Goal: Task Accomplishment & Management: Use online tool/utility

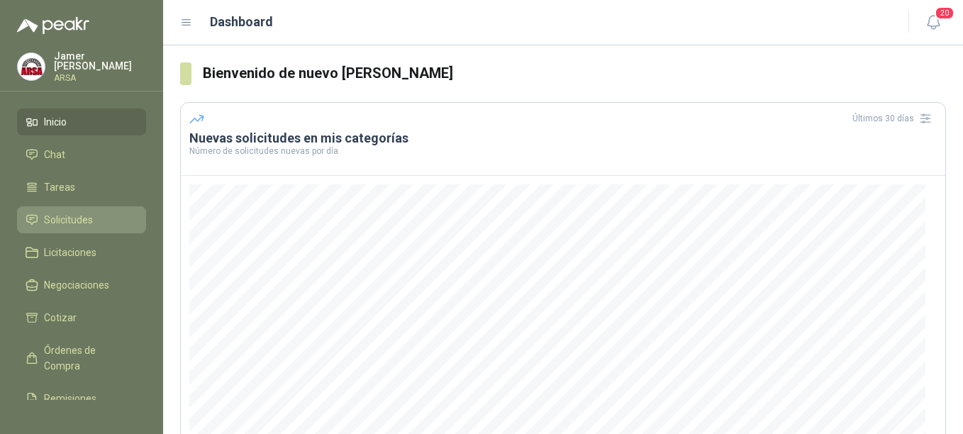
click at [59, 213] on span "Solicitudes" at bounding box center [68, 220] width 49 height 16
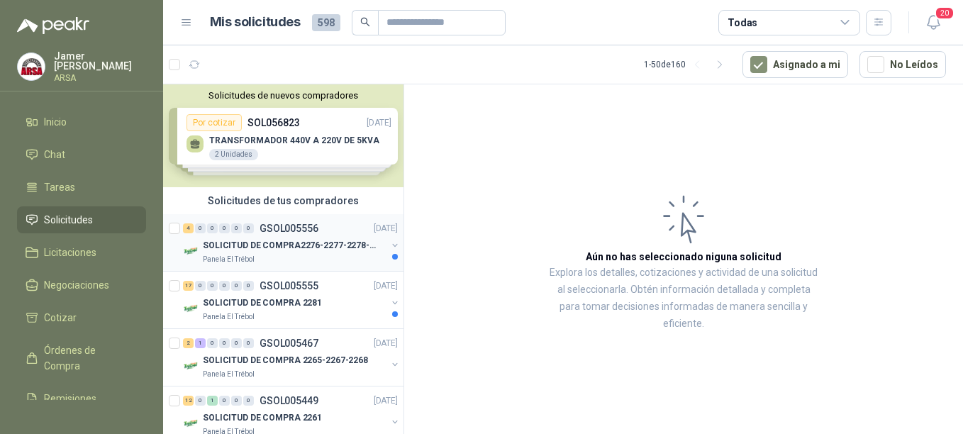
click at [282, 247] on p "SOLICITUD DE COMPRA2276-2277-2278-2284-2285-" at bounding box center [291, 245] width 177 height 13
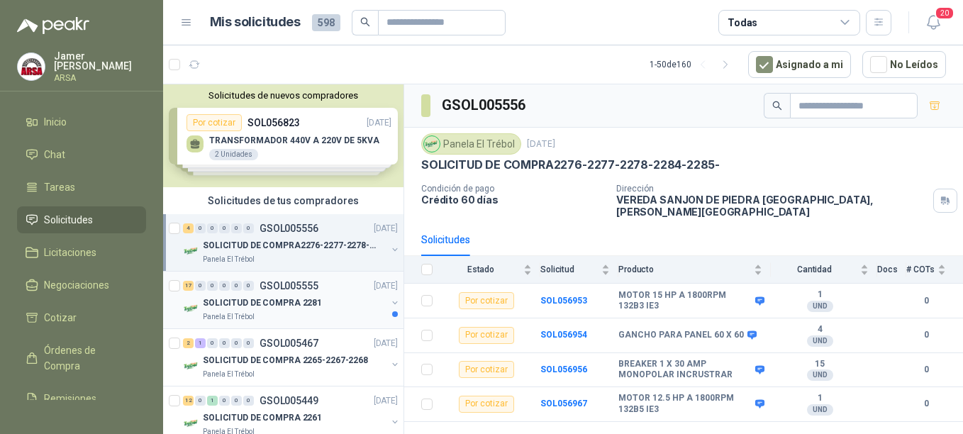
click at [296, 300] on p "SOLICITUD DE COMPRA 2281" at bounding box center [262, 302] width 119 height 13
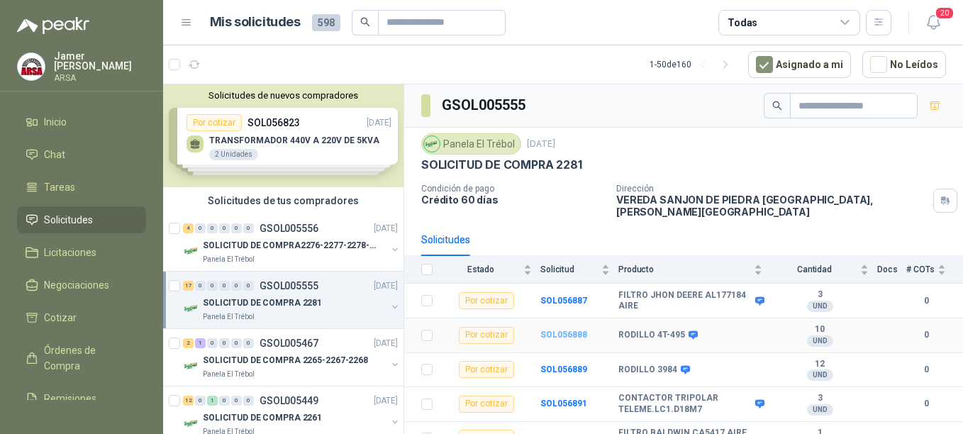
click at [553, 330] on b "SOL056888" at bounding box center [563, 335] width 47 height 10
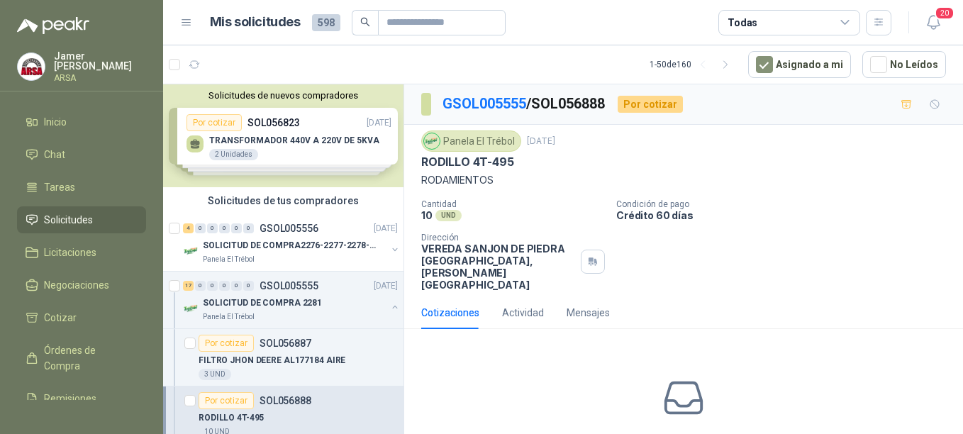
scroll to position [59, 0]
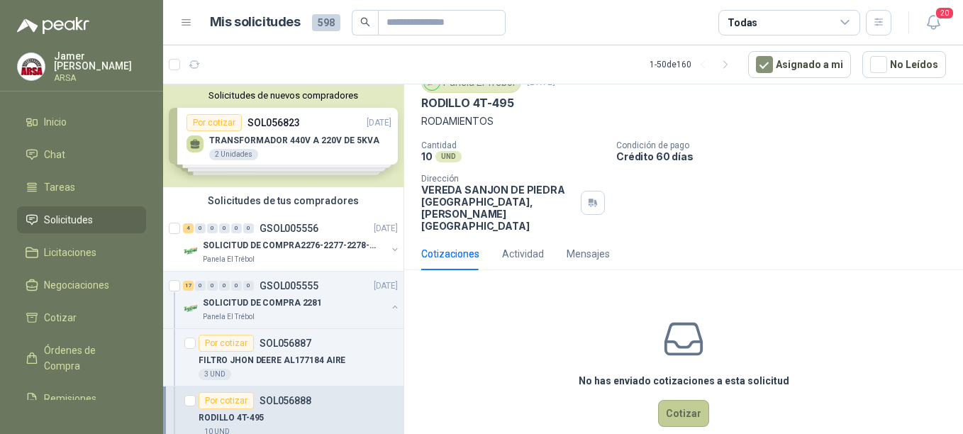
click at [672, 400] on button "Cotizar" at bounding box center [683, 413] width 51 height 27
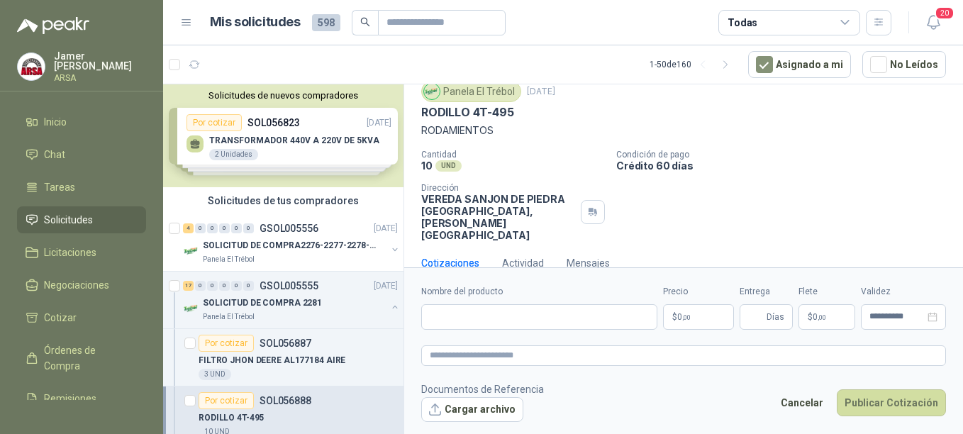
scroll to position [49, 0]
click at [453, 321] on input "Nombre del producto" at bounding box center [539, 317] width 236 height 26
type input "**********"
click at [685, 321] on span ",00" at bounding box center [686, 318] width 9 height 8
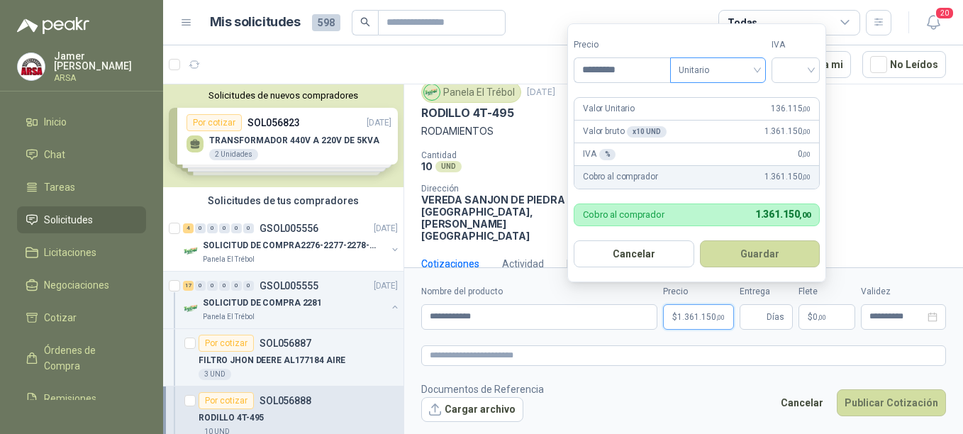
click at [754, 73] on span "Unitario" at bounding box center [718, 70] width 79 height 21
type input "*********"
click at [820, 66] on div at bounding box center [796, 70] width 48 height 26
click at [804, 98] on div "19%" at bounding box center [799, 99] width 26 height 16
click at [905, 219] on div "Panela El Trébol [DATE] RODILLO 4T-495 RODAMIENTOS Cantidad 10 UND  Condición …" at bounding box center [683, 162] width 559 height 172
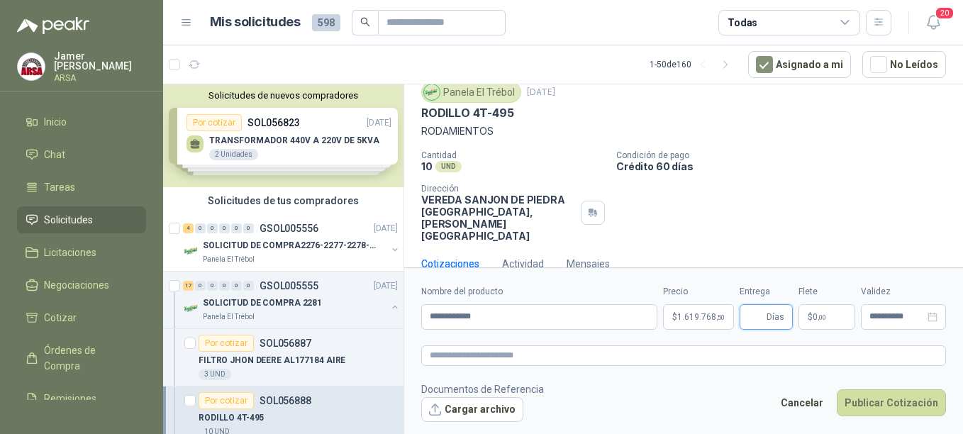
click at [760, 318] on input "Entrega" at bounding box center [756, 317] width 16 height 24
type input "*"
click at [775, 369] on form "**********" at bounding box center [683, 353] width 559 height 172
click at [831, 321] on p "$ 0 ,00" at bounding box center [827, 317] width 57 height 26
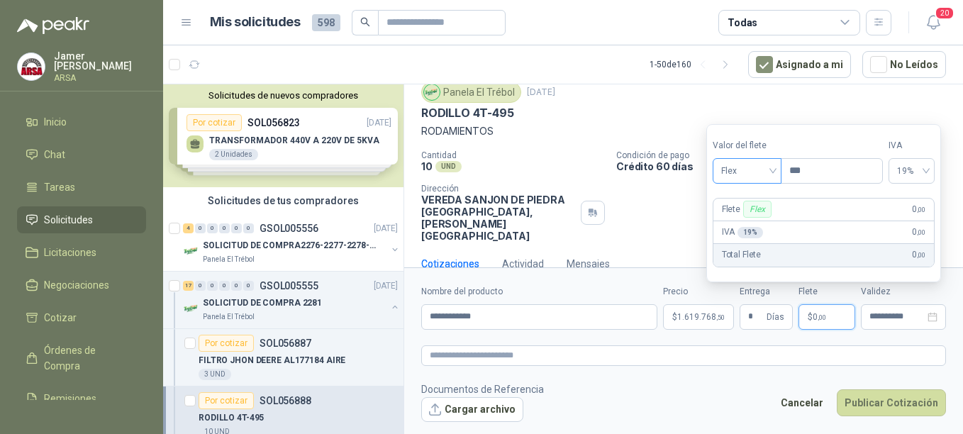
click at [772, 172] on span "Flex" at bounding box center [747, 170] width 52 height 21
click at [744, 221] on div "Incluido" at bounding box center [748, 224] width 49 height 16
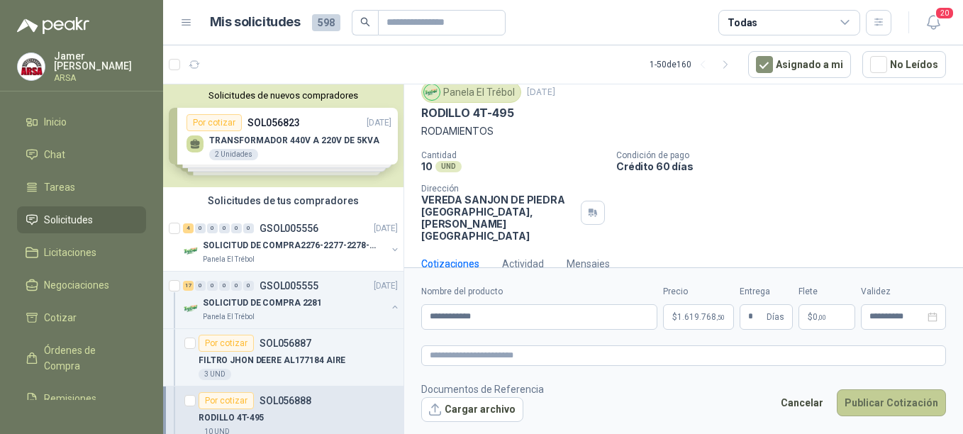
click at [883, 407] on button "Publicar Cotización" at bounding box center [891, 402] width 109 height 27
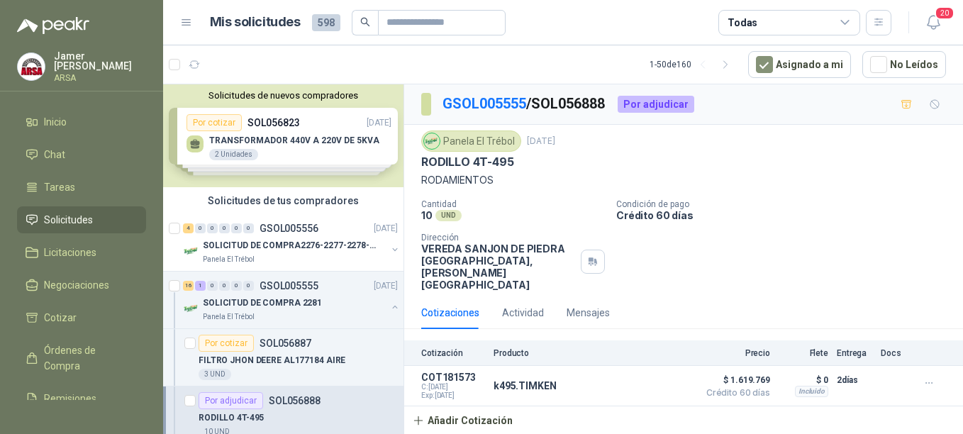
scroll to position [0, 0]
click at [292, 245] on p "SOLICITUD DE COMPRA2276-2277-2278-2284-2285-" at bounding box center [291, 245] width 177 height 13
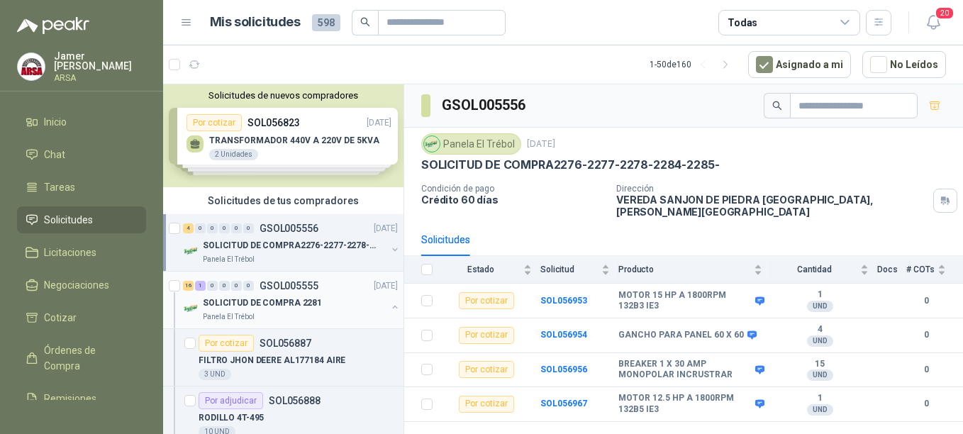
click at [262, 297] on p "SOLICITUD DE COMPRA 2281" at bounding box center [262, 302] width 119 height 13
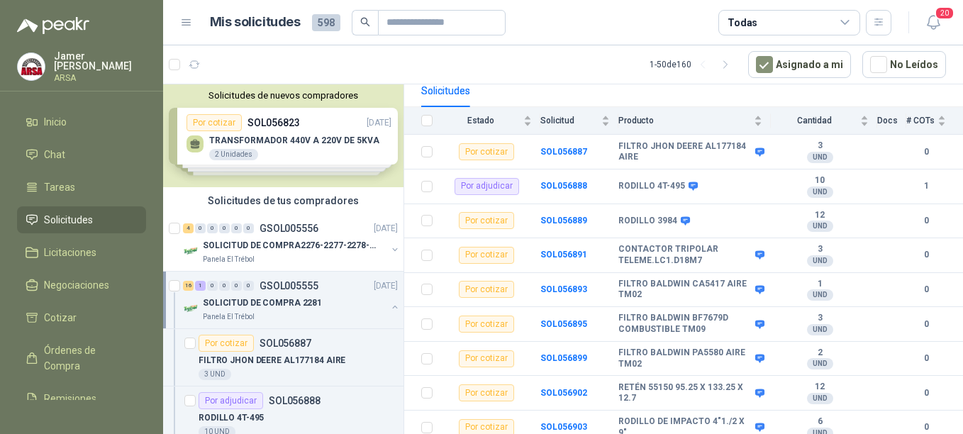
scroll to position [152, 0]
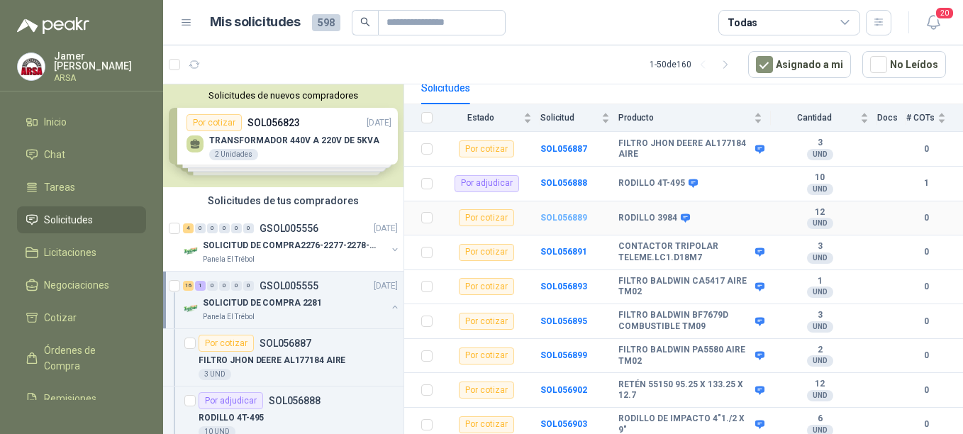
click at [557, 213] on b "SOL056889" at bounding box center [563, 218] width 47 height 10
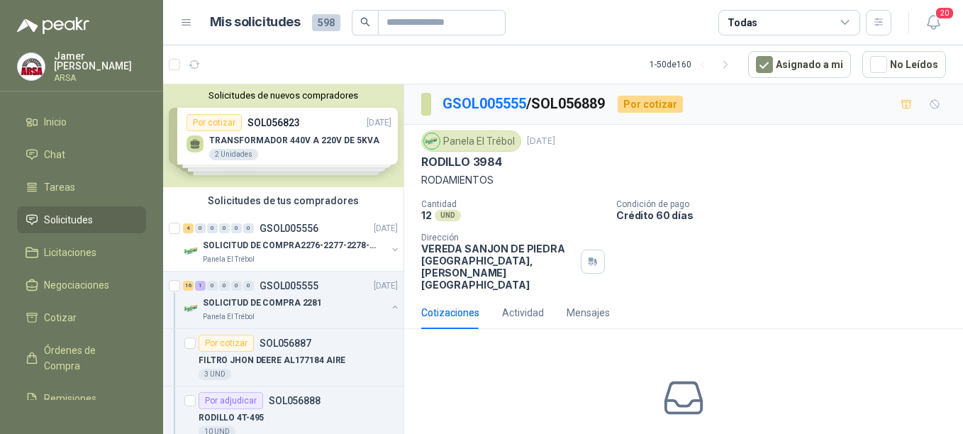
scroll to position [59, 0]
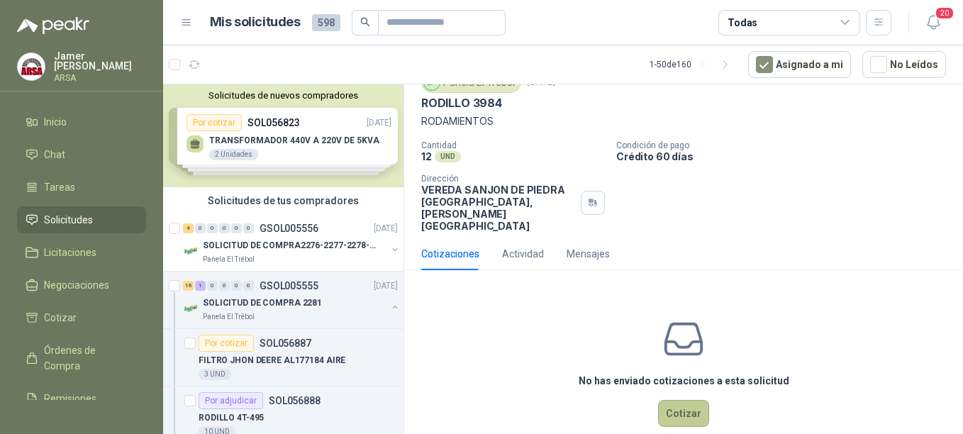
click at [679, 400] on button "Cotizar" at bounding box center [683, 413] width 51 height 27
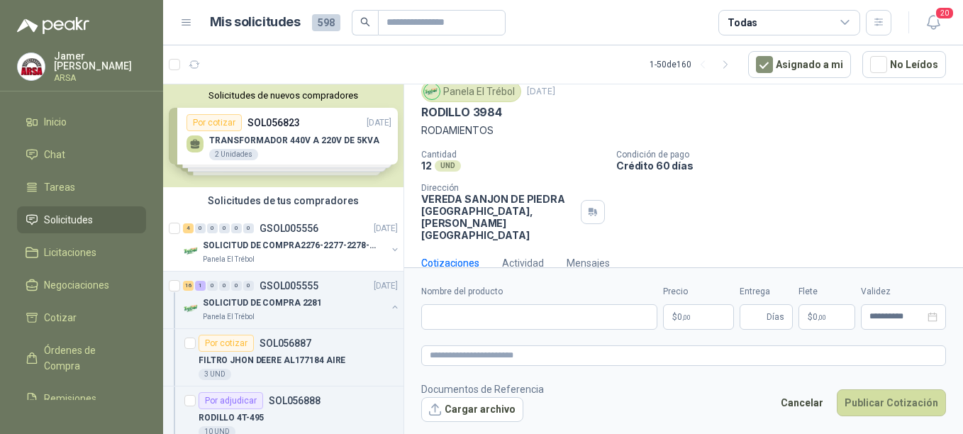
scroll to position [49, 0]
click at [443, 316] on input "Nombre del producto" at bounding box center [539, 317] width 236 height 26
type input "**********"
click at [689, 321] on p "$ 0 ,00" at bounding box center [698, 317] width 71 height 26
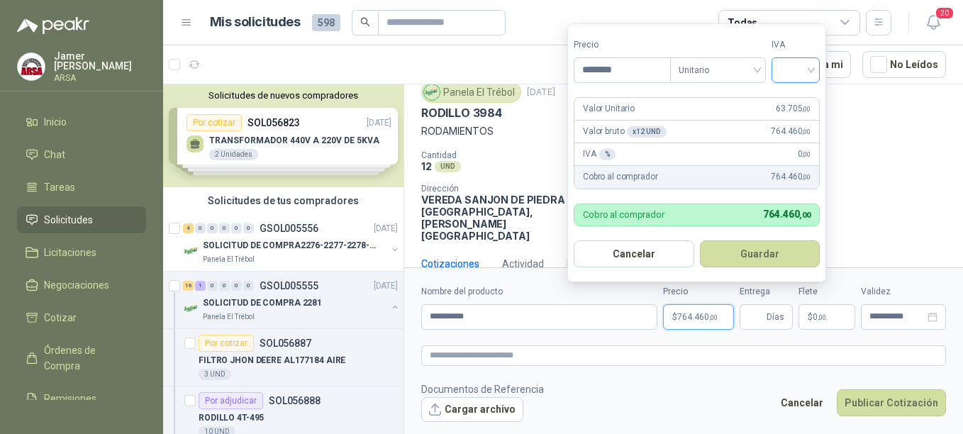
type input "********"
click at [811, 70] on input "search" at bounding box center [795, 68] width 31 height 21
click at [793, 96] on div "19%" at bounding box center [799, 99] width 26 height 16
click at [915, 182] on div "Cantidad 12 UND  Condición de pago Crédito 60 días Dirección VEREDA SANJON DE …" at bounding box center [683, 195] width 525 height 91
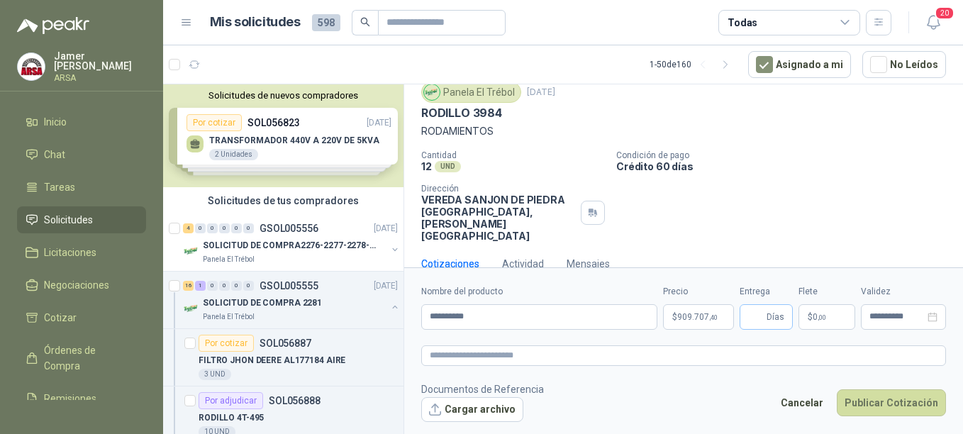
click at [772, 314] on span "Días" at bounding box center [776, 317] width 18 height 24
type input "*"
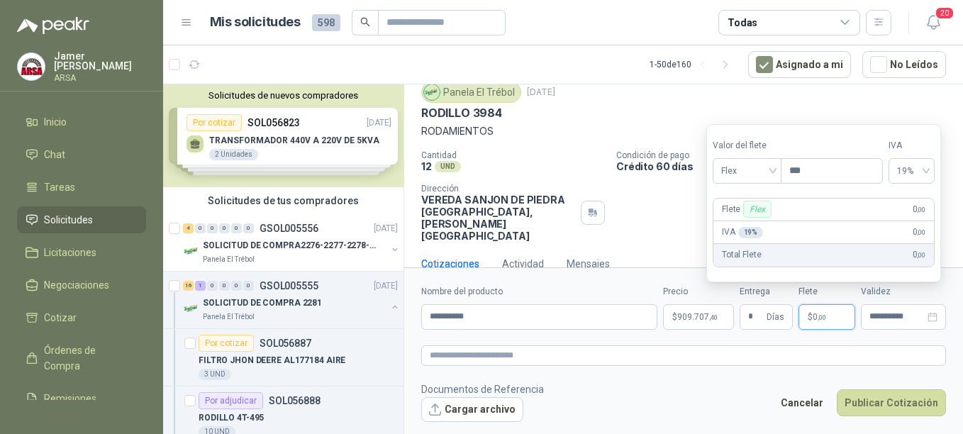
click at [829, 313] on p "$ 0 ,00" at bounding box center [827, 317] width 57 height 26
click at [780, 172] on div "Flex" at bounding box center [747, 171] width 69 height 26
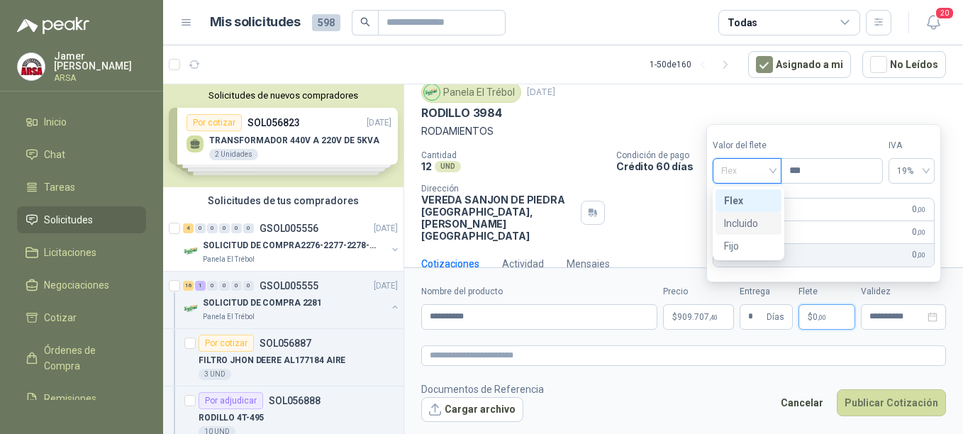
click at [751, 220] on div "Incluido" at bounding box center [748, 224] width 49 height 16
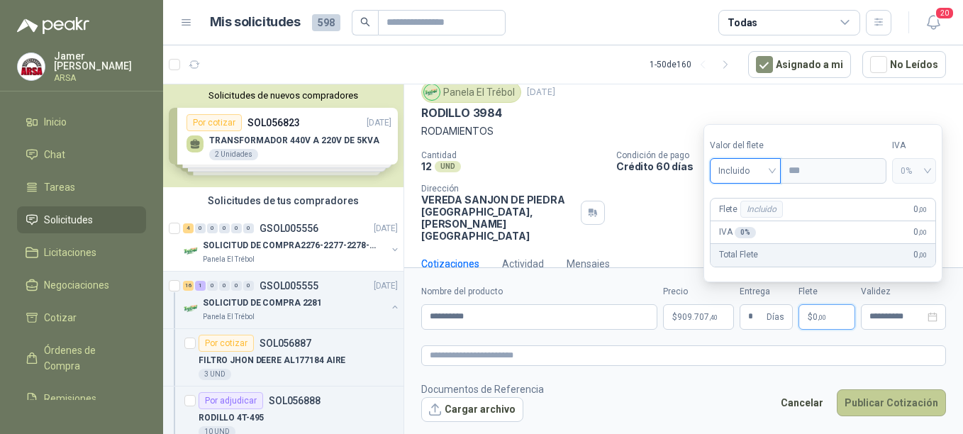
click at [895, 406] on button "Publicar Cotización" at bounding box center [891, 402] width 109 height 27
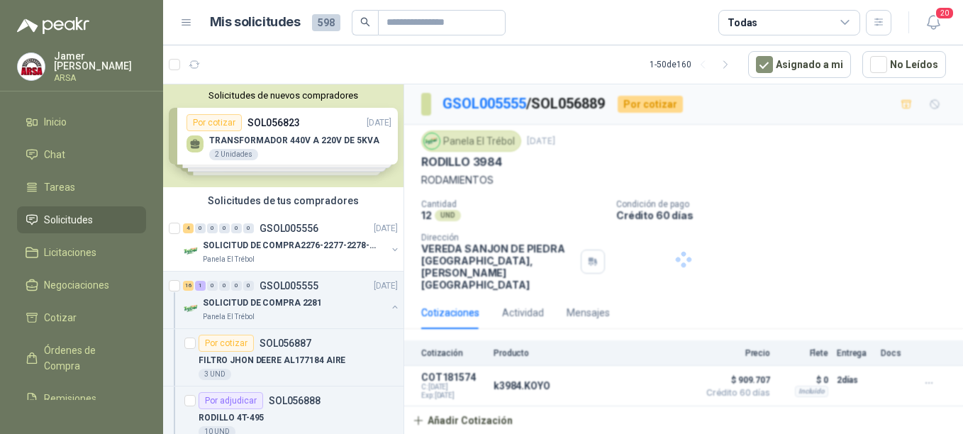
scroll to position [0, 0]
click at [285, 306] on p "SOLICITUD DE COMPRA 2281" at bounding box center [262, 302] width 119 height 13
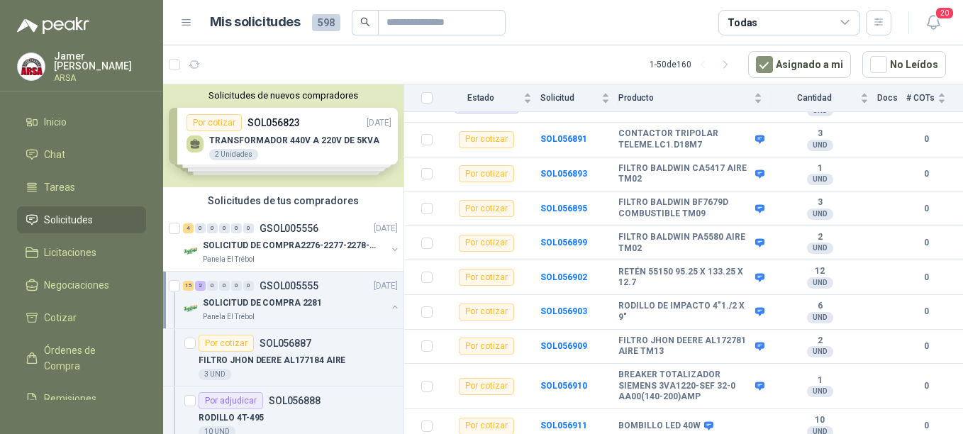
scroll to position [267, 0]
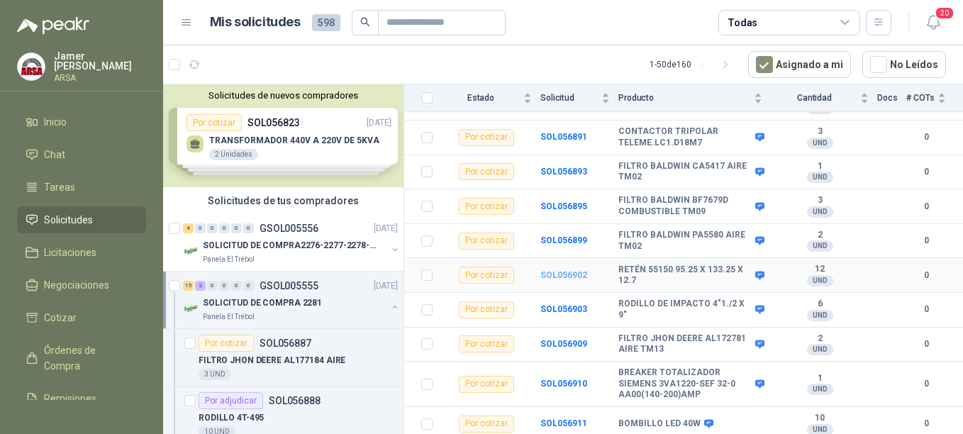
click at [551, 270] on b "SOL056902" at bounding box center [563, 275] width 47 height 10
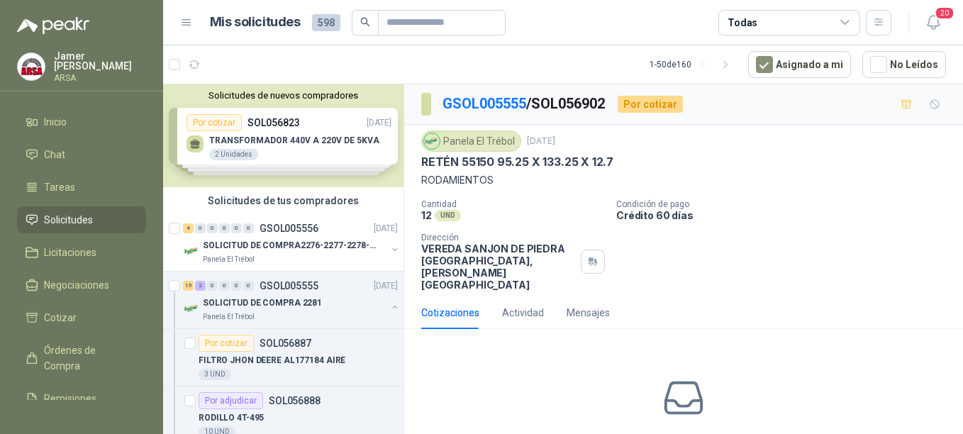
scroll to position [59, 0]
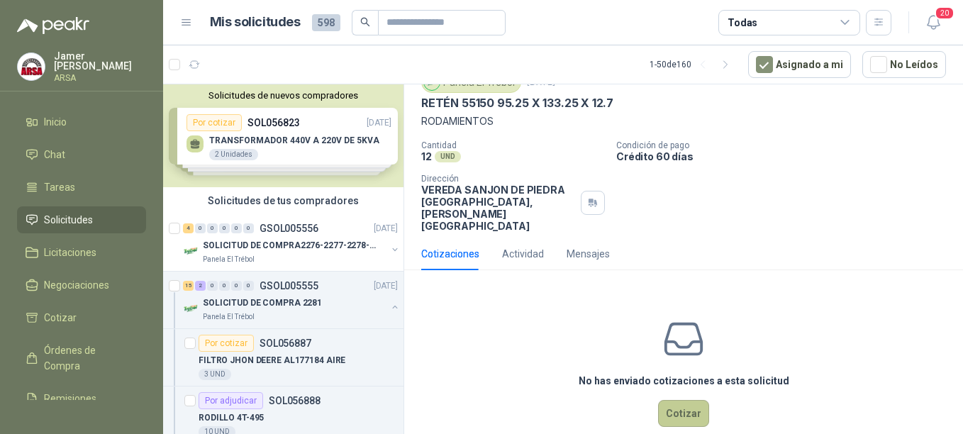
click at [680, 400] on button "Cotizar" at bounding box center [683, 413] width 51 height 27
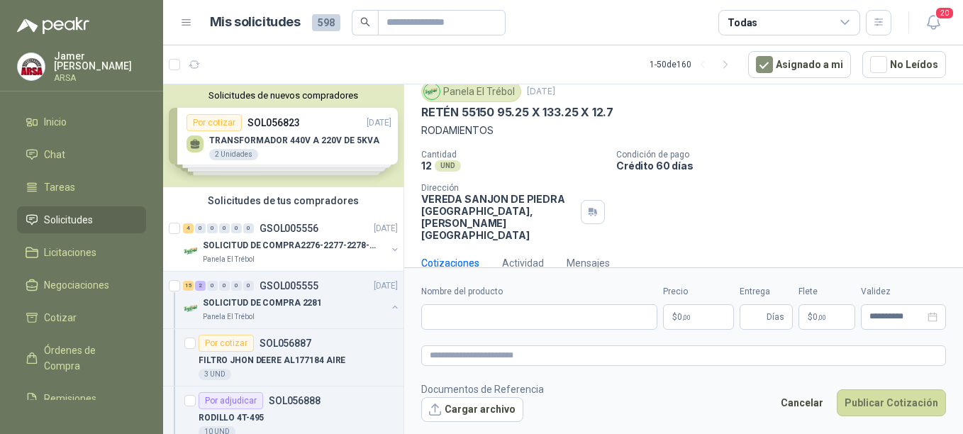
scroll to position [49, 0]
drag, startPoint x: 496, startPoint y: 111, endPoint x: 616, endPoint y: 116, distance: 120.7
click at [616, 116] on div "RETÉN 55150 95.25 X 133.25 X 12.7" at bounding box center [683, 113] width 525 height 15
copy p "95.25 X 133.25 X 12.7"
click at [448, 315] on input "Nombre del producto" at bounding box center [539, 317] width 236 height 26
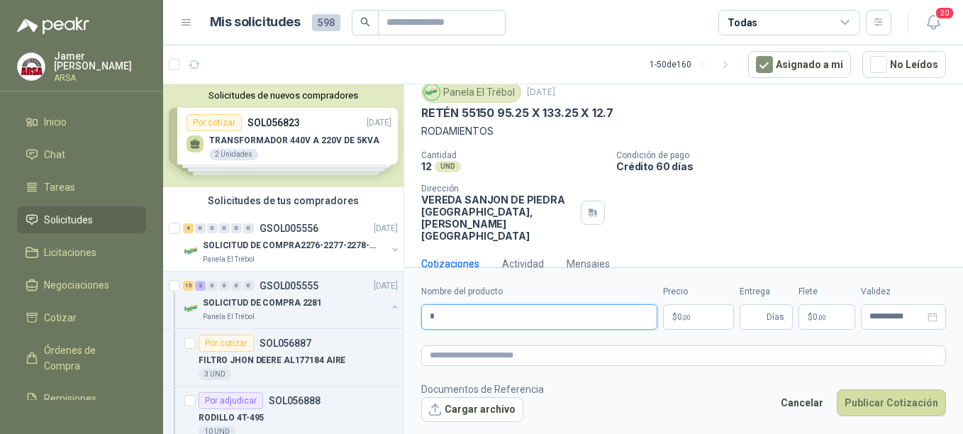
paste input "**********"
type input "**********"
click at [699, 315] on p "$ 0 ,00" at bounding box center [698, 317] width 71 height 26
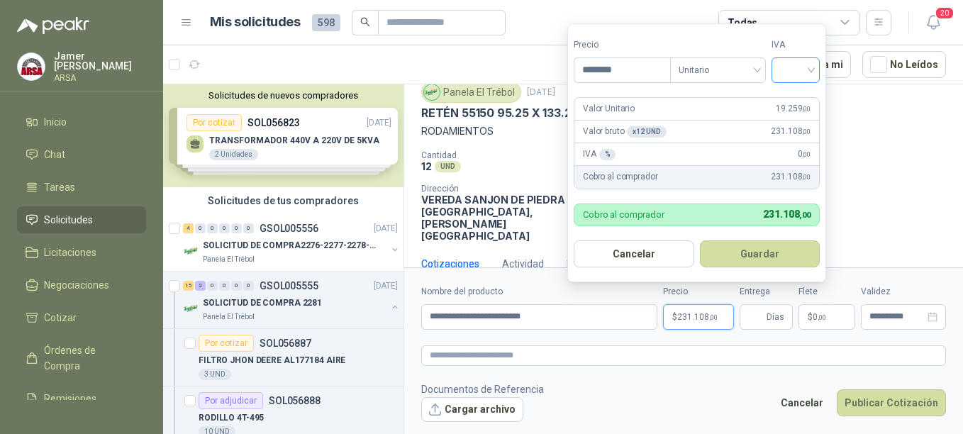
type input "********"
click at [811, 69] on input "search" at bounding box center [795, 68] width 31 height 21
click at [797, 97] on div "19%" at bounding box center [799, 99] width 26 height 16
click at [911, 212] on div "Cantidad 12 UND  Condición de pago Crédito 60 días Dirección VEREDA SANJON DE …" at bounding box center [683, 195] width 525 height 91
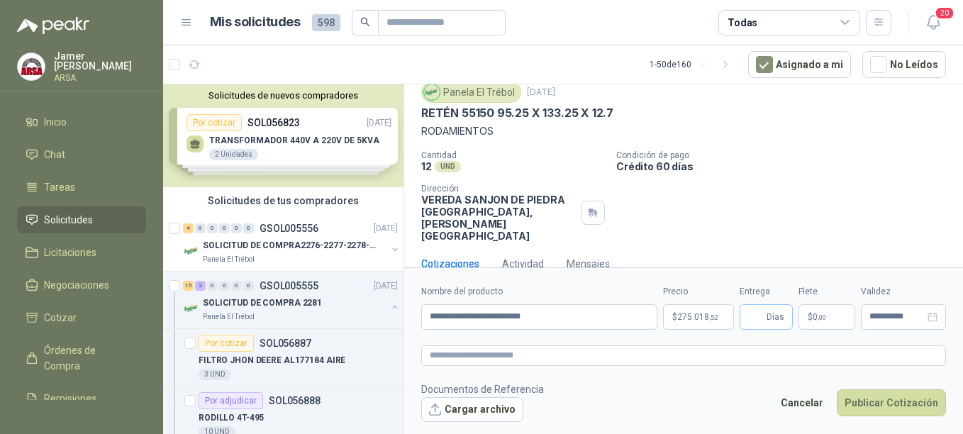
click at [766, 327] on span "Días" at bounding box center [766, 317] width 53 height 26
type input "*"
click at [820, 314] on span ",00" at bounding box center [822, 318] width 9 height 8
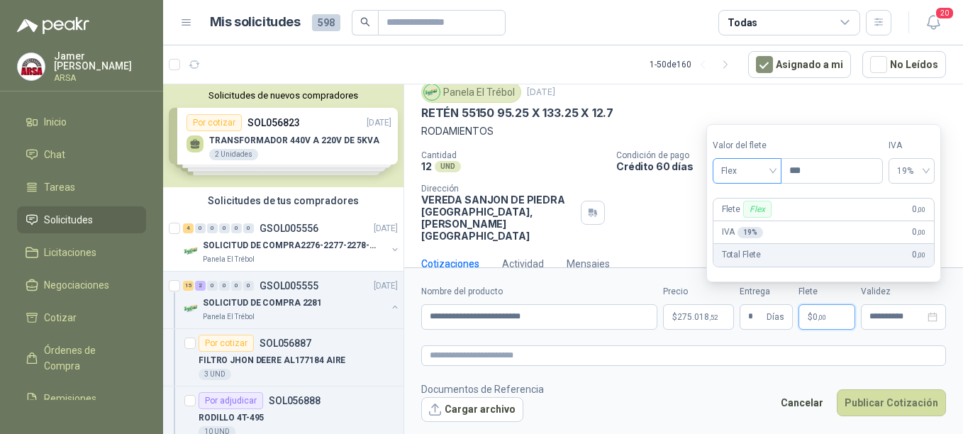
click at [757, 170] on span "Flex" at bounding box center [747, 170] width 52 height 21
click at [740, 219] on div "Incluido" at bounding box center [748, 224] width 49 height 16
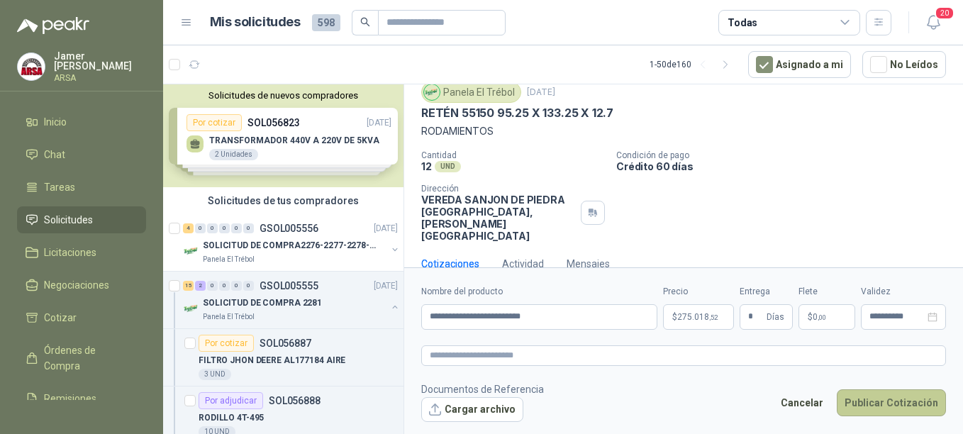
click at [877, 400] on button "Publicar Cotización" at bounding box center [891, 402] width 109 height 27
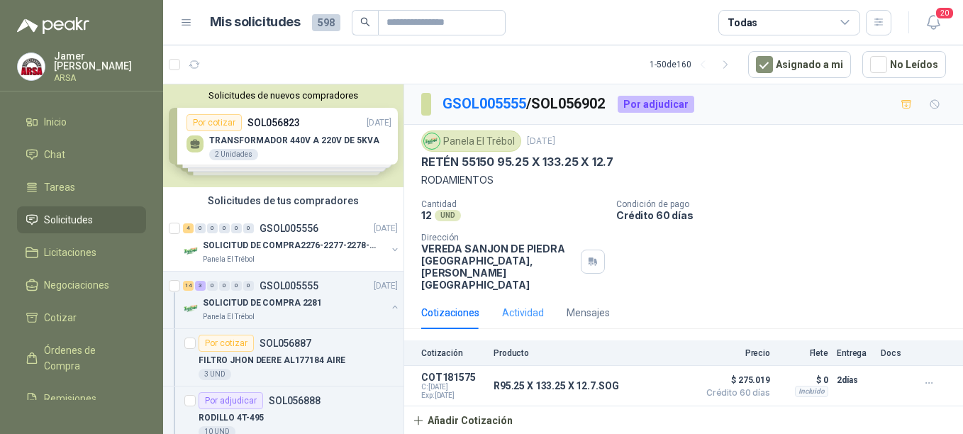
scroll to position [0, 0]
click at [283, 292] on div "14 3 0 0 0 0 GSOL005555 [DATE]" at bounding box center [292, 285] width 218 height 17
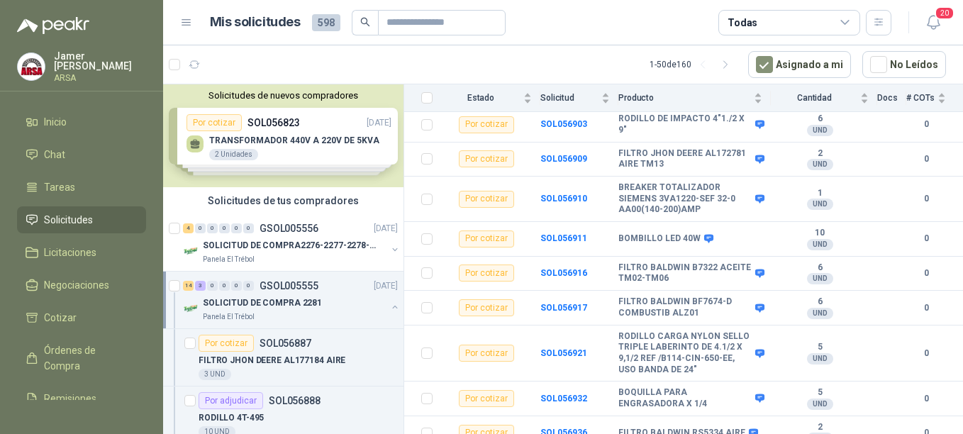
scroll to position [453, 0]
click at [282, 305] on p "SOLICITUD DE COMPRA 2281" at bounding box center [262, 302] width 119 height 13
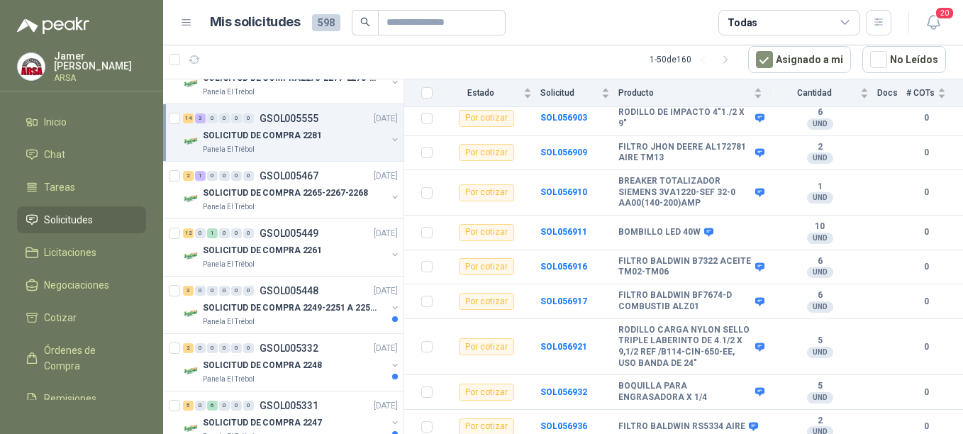
scroll to position [169, 0]
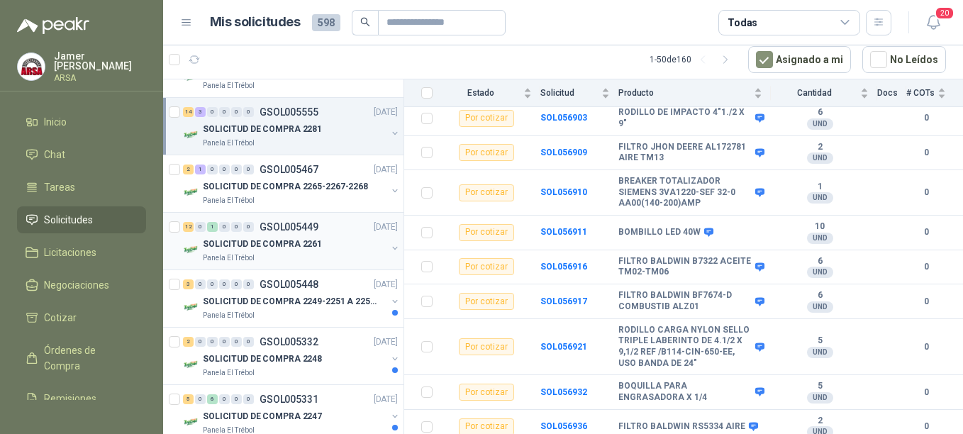
click at [288, 238] on p "SOLICITUD DE COMPRA 2261" at bounding box center [262, 244] width 119 height 13
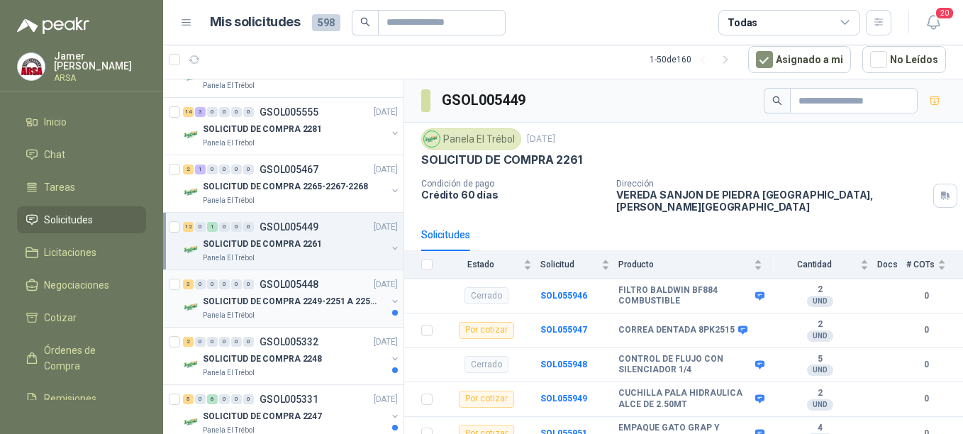
click at [302, 296] on p "SOLICITUD DE COMPRA 2249-2251 A 2256-2258 Y 2262" at bounding box center [291, 301] width 177 height 13
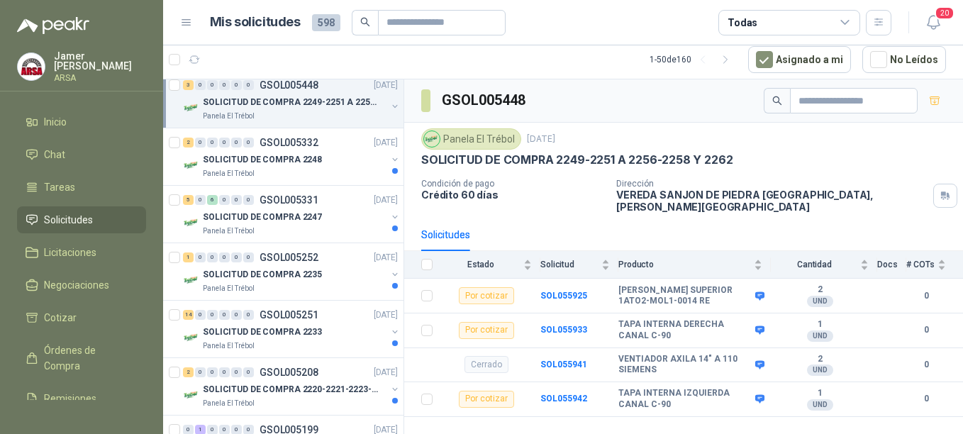
scroll to position [375, 0]
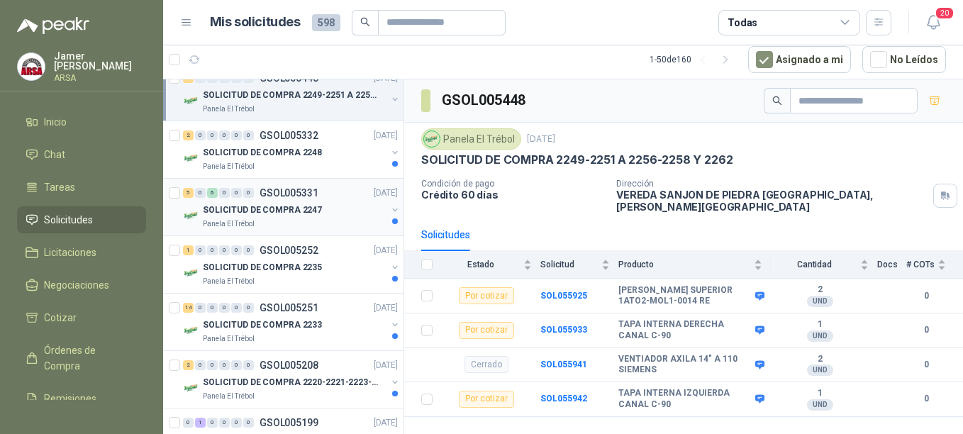
click at [277, 198] on p "GSOL005331" at bounding box center [289, 193] width 59 height 10
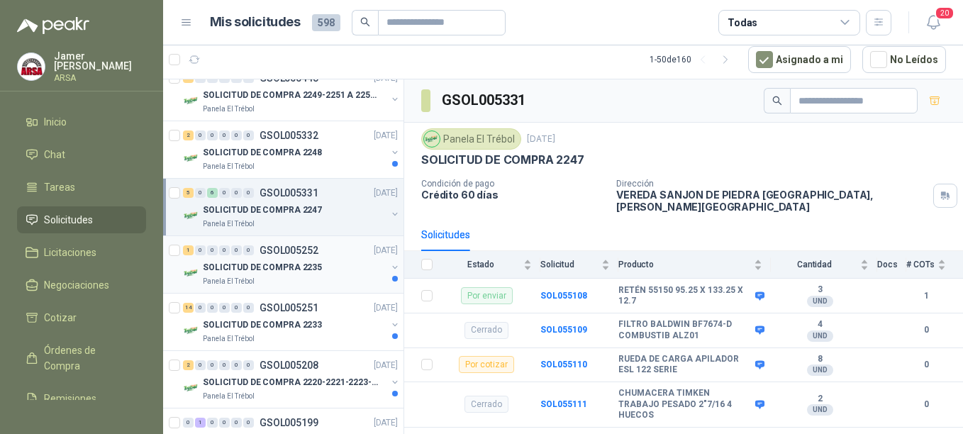
click at [293, 265] on p "SOLICITUD DE COMPRA 2235" at bounding box center [262, 267] width 119 height 13
click at [279, 311] on p "GSOL005251" at bounding box center [289, 308] width 59 height 10
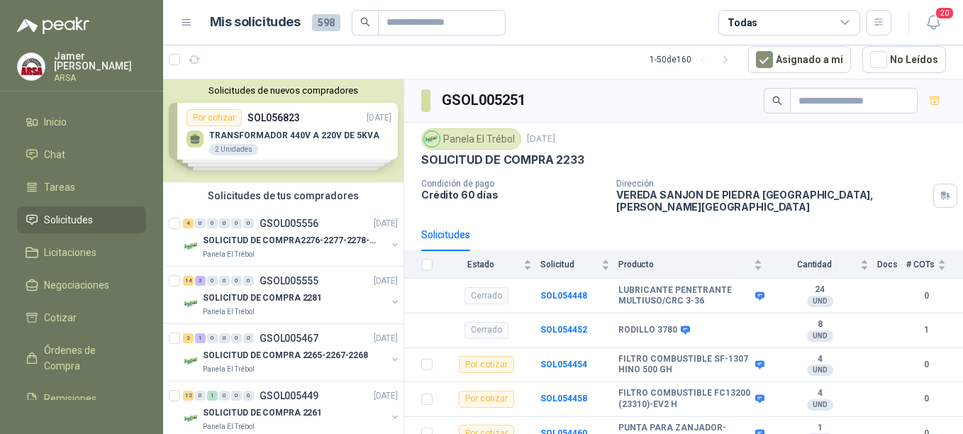
click at [72, 217] on span "Solicitudes" at bounding box center [68, 220] width 49 height 16
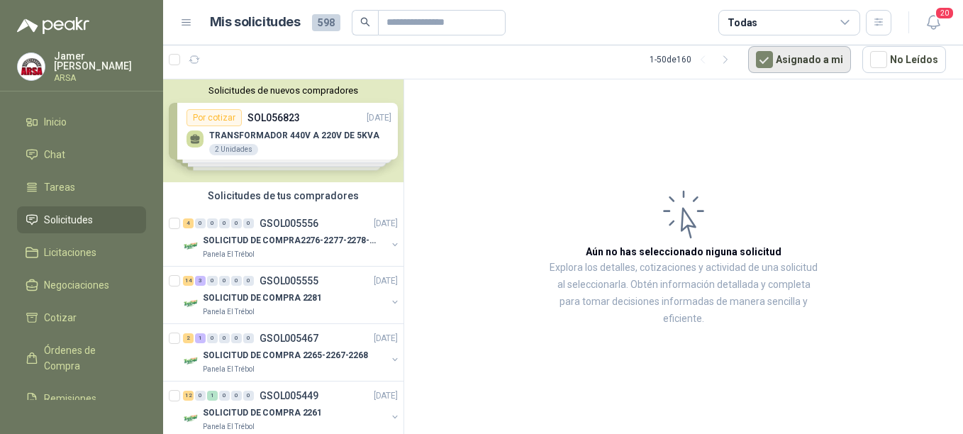
click at [787, 62] on button "Asignado a mi" at bounding box center [799, 59] width 103 height 27
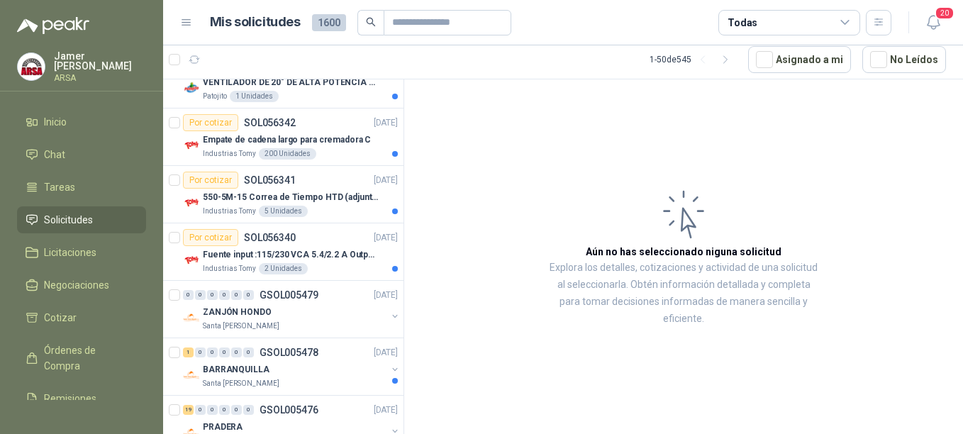
scroll to position [1011, 0]
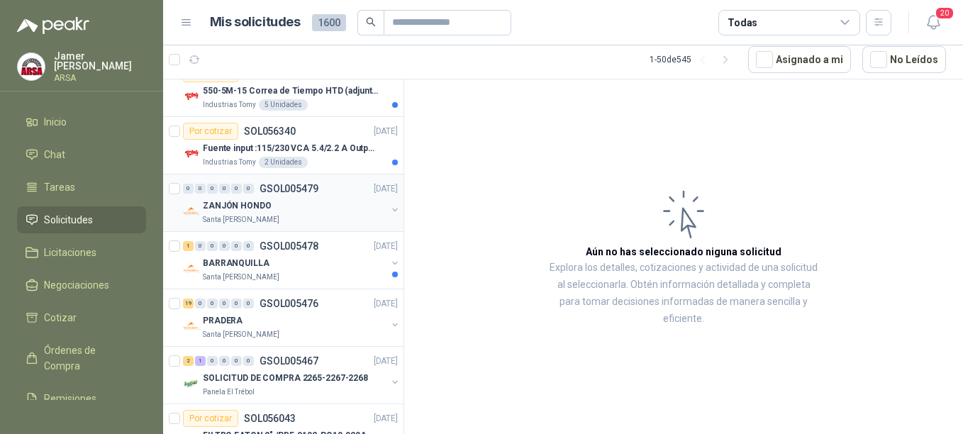
click at [296, 193] on p "GSOL005479" at bounding box center [289, 189] width 59 height 10
